Goal: Find specific page/section: Find specific page/section

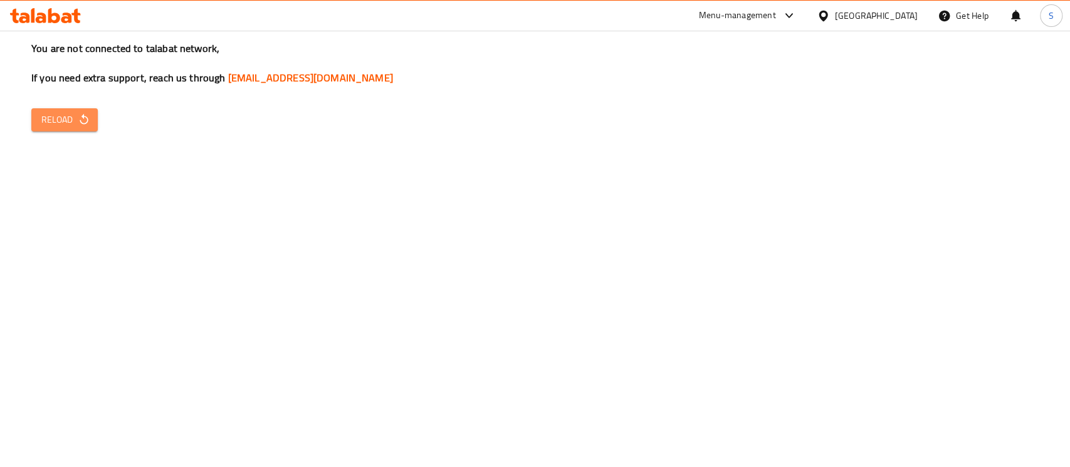
click at [34, 124] on button "Reload" at bounding box center [64, 119] width 66 height 23
click at [35, 124] on button "Reload" at bounding box center [64, 119] width 66 height 23
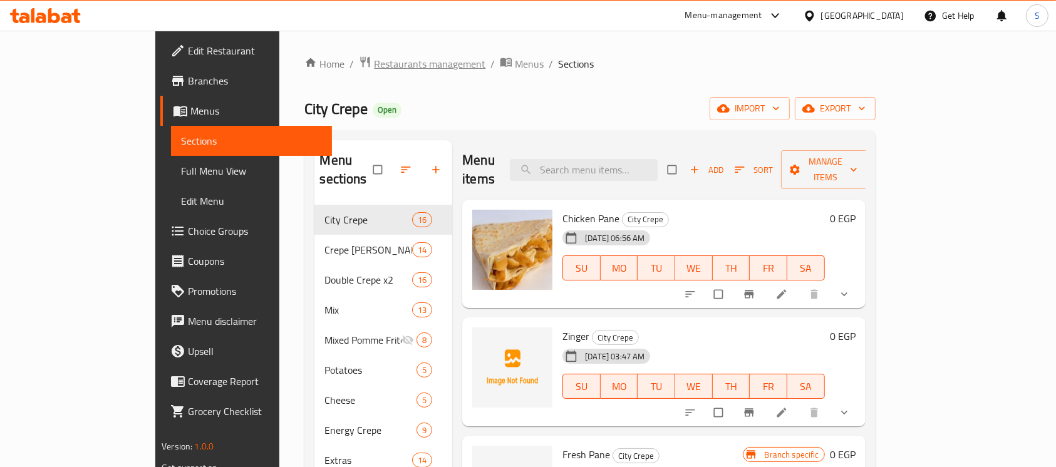
click at [374, 66] on span "Restaurants management" at bounding box center [430, 63] width 112 height 15
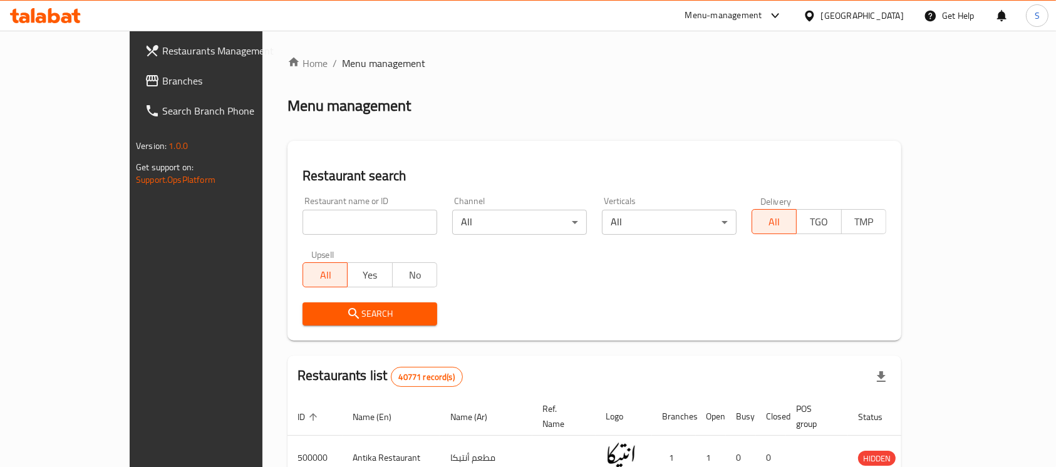
click at [352, 218] on input "search" at bounding box center [370, 222] width 135 height 25
paste input "671230"
type input "671230"
click at [354, 314] on span "Search" at bounding box center [370, 314] width 115 height 16
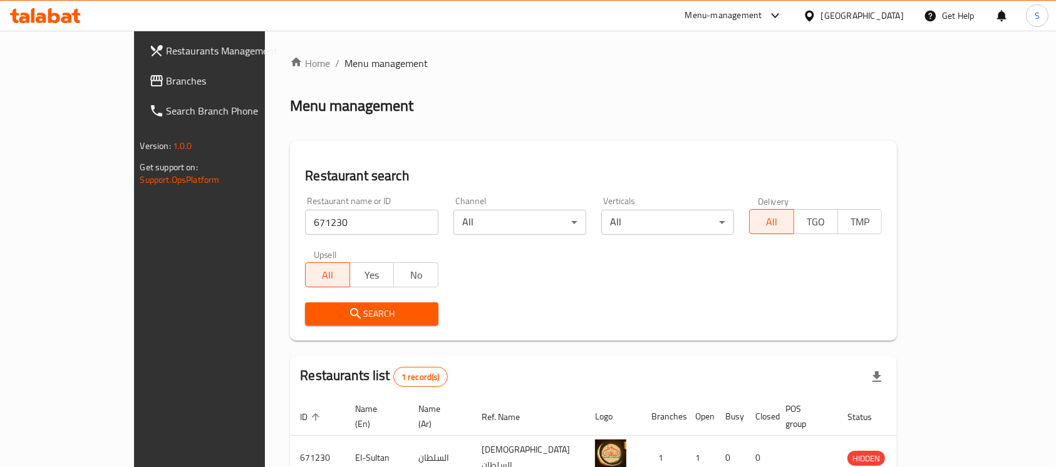
click at [167, 56] on span "Restaurants Management" at bounding box center [234, 50] width 134 height 15
